Goal: Check status: Check status

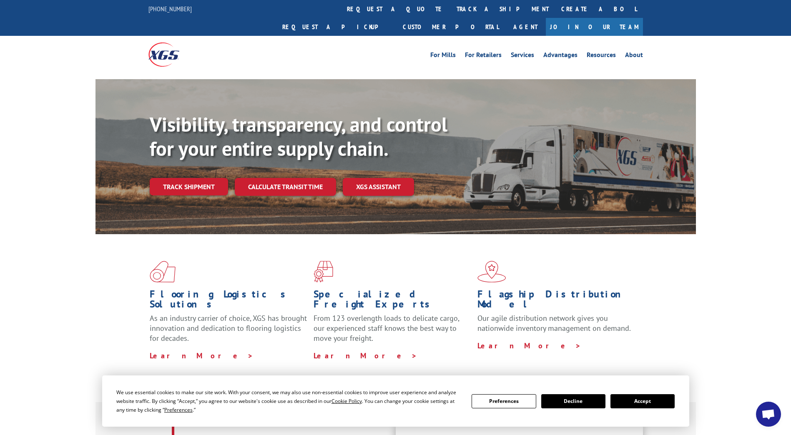
click at [190, 178] on link "Track shipment" at bounding box center [189, 187] width 78 height 18
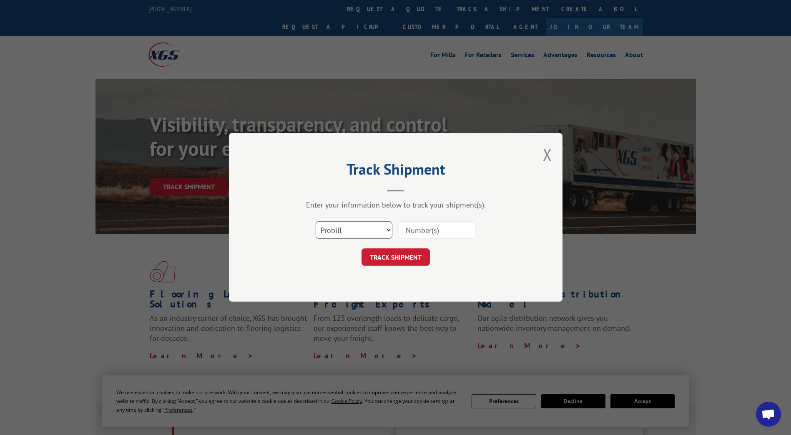
click at [351, 230] on select "Select category... Probill BOL PO" at bounding box center [354, 231] width 77 height 18
click at [316, 222] on select "Select category... Probill BOL PO" at bounding box center [354, 231] width 77 height 18
click at [414, 230] on input at bounding box center [437, 231] width 77 height 18
type input "526053069"
click at [400, 254] on button "TRACK SHIPMENT" at bounding box center [396, 258] width 68 height 18
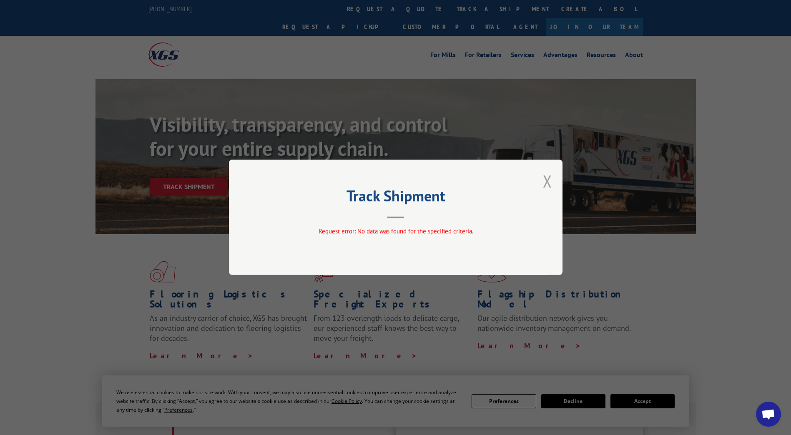
click at [548, 181] on button "Close modal" at bounding box center [547, 181] width 9 height 22
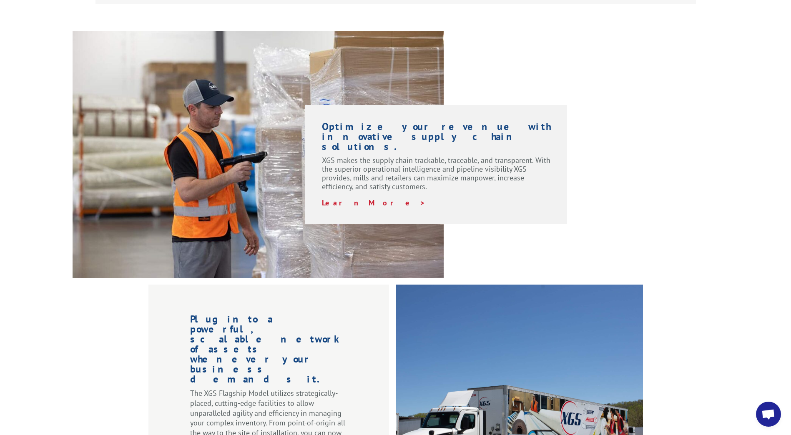
scroll to position [751, 0]
